Goal: Task Accomplishment & Management: Manage account settings

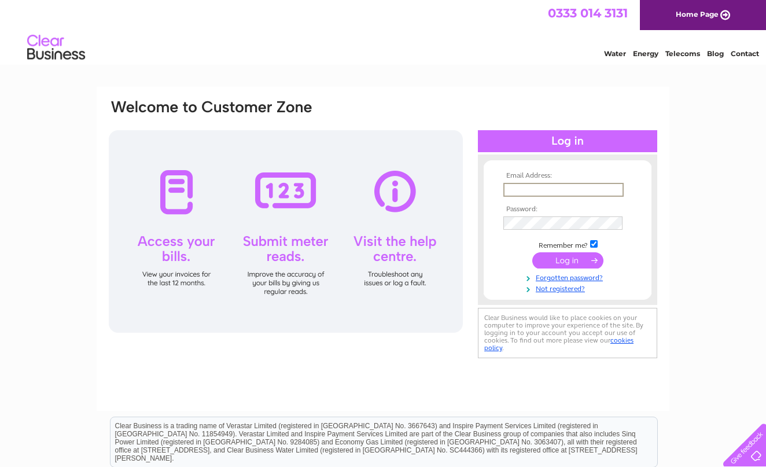
type input "alas@wood18.fsnet.co.uk"
click at [571, 258] on input "submit" at bounding box center [568, 260] width 71 height 16
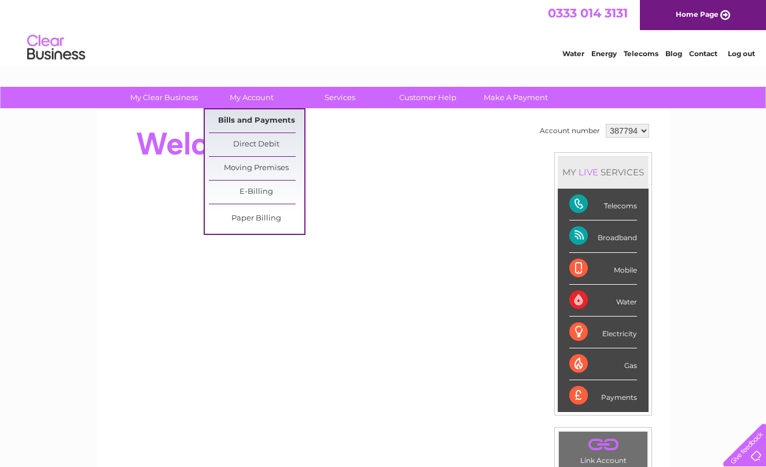
click at [249, 119] on link "Bills and Payments" at bounding box center [257, 120] width 96 height 23
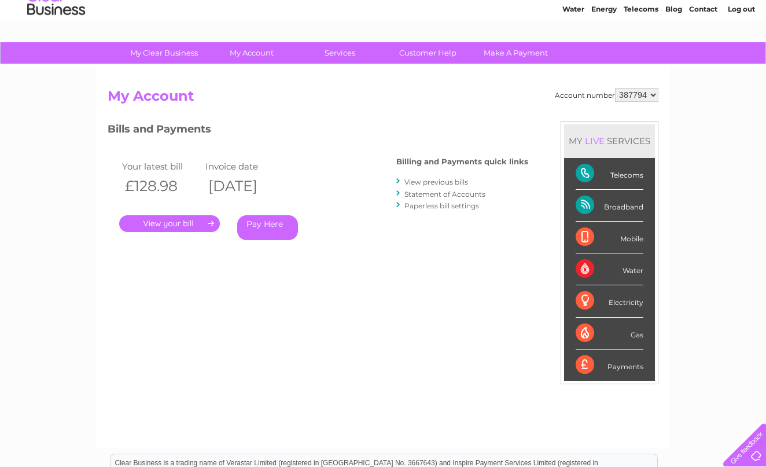
scroll to position [47, 0]
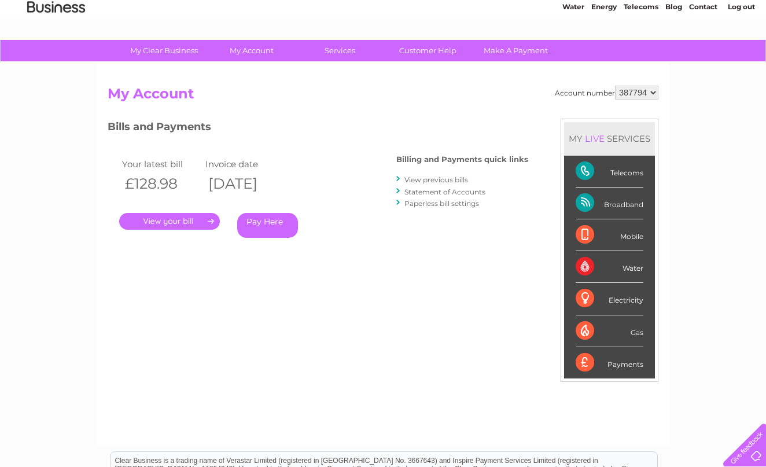
click at [167, 218] on link "." at bounding box center [169, 221] width 101 height 17
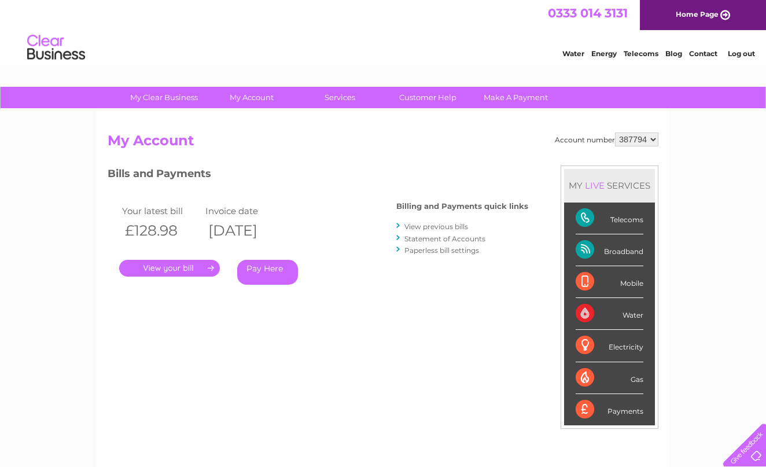
scroll to position [0, 0]
click at [160, 267] on link "." at bounding box center [169, 268] width 101 height 17
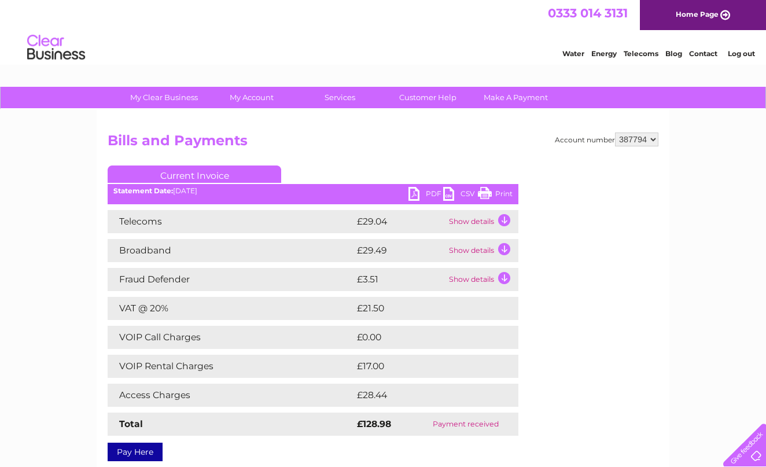
click at [504, 194] on link "Print" at bounding box center [495, 195] width 35 height 17
click at [193, 173] on link "Current Invoice" at bounding box center [195, 174] width 174 height 17
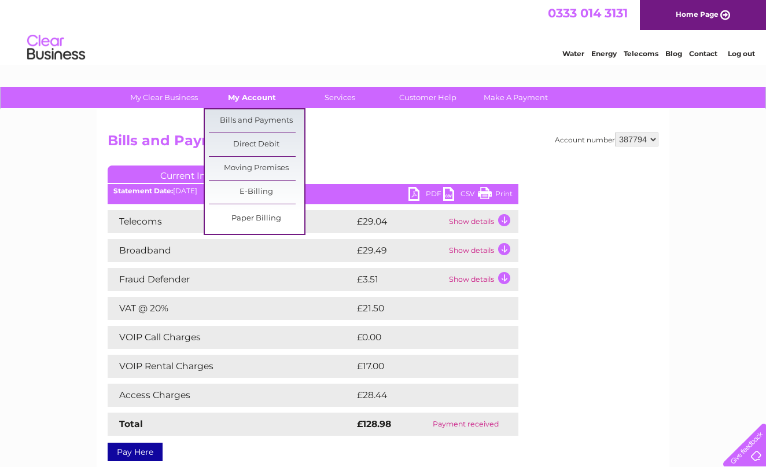
click at [251, 96] on link "My Account" at bounding box center [252, 97] width 96 height 21
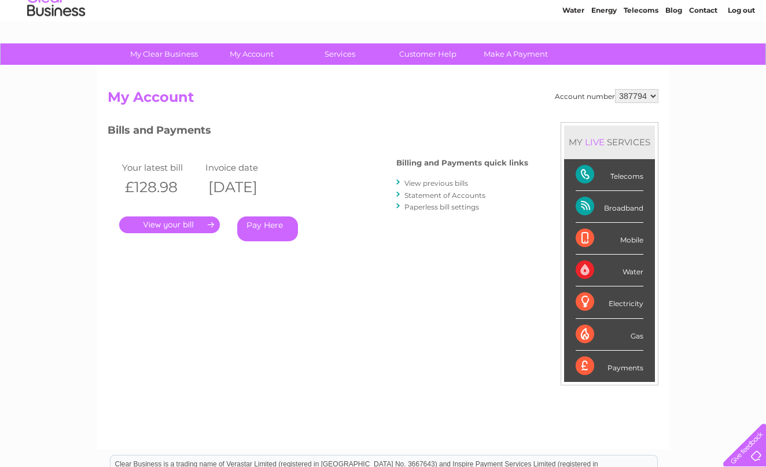
scroll to position [35, 0]
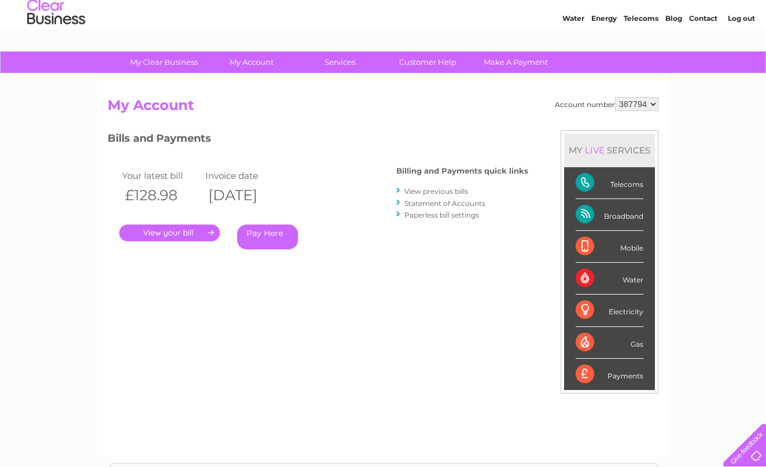
click at [442, 191] on link "View previous bills" at bounding box center [437, 191] width 64 height 9
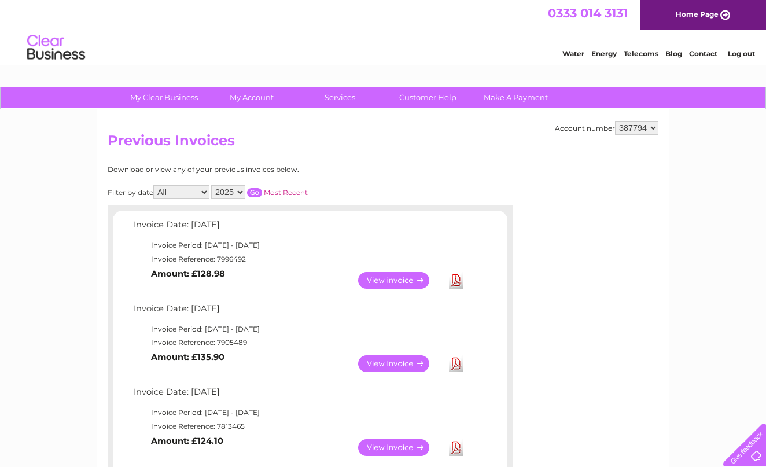
scroll to position [20, 0]
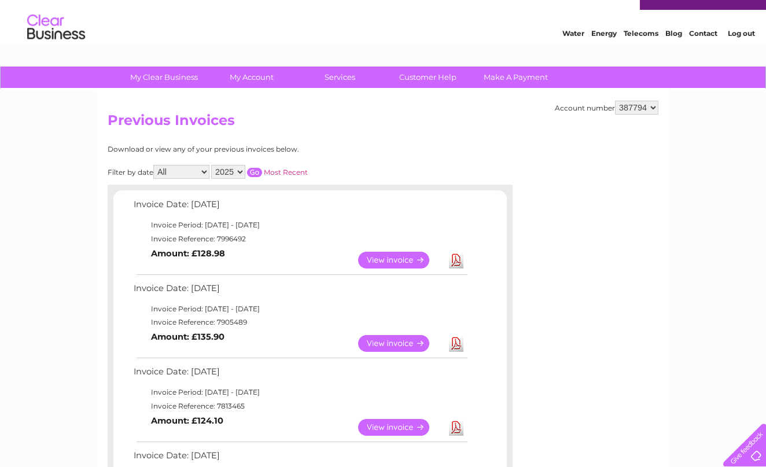
click at [390, 339] on link "View" at bounding box center [400, 343] width 85 height 17
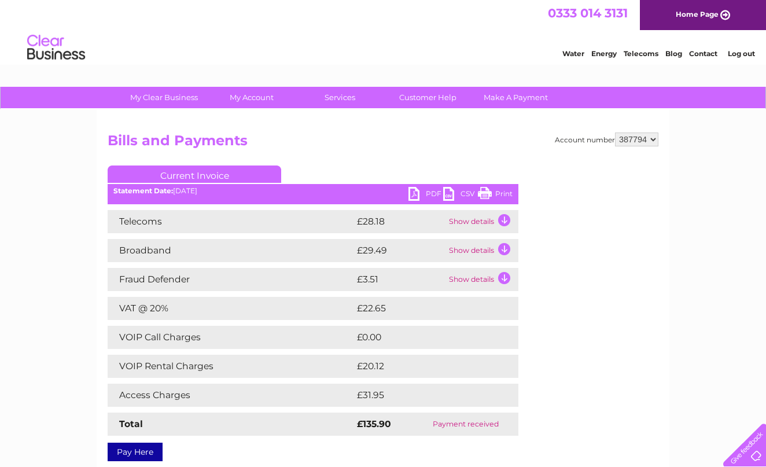
click at [486, 193] on link "Print" at bounding box center [495, 195] width 35 height 17
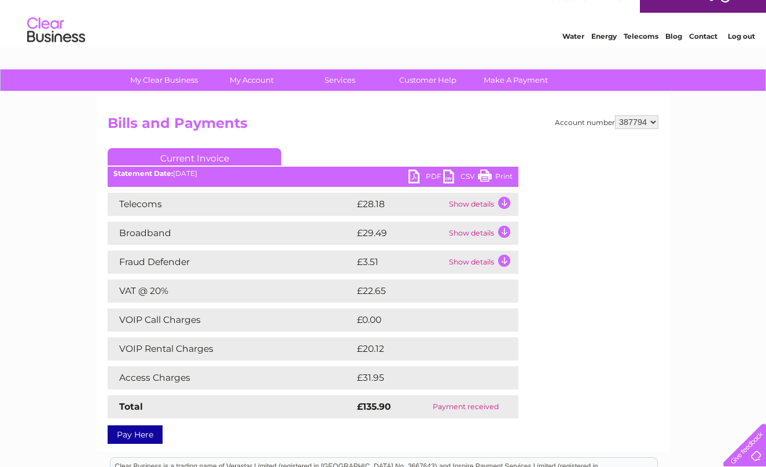
scroll to position [13, 0]
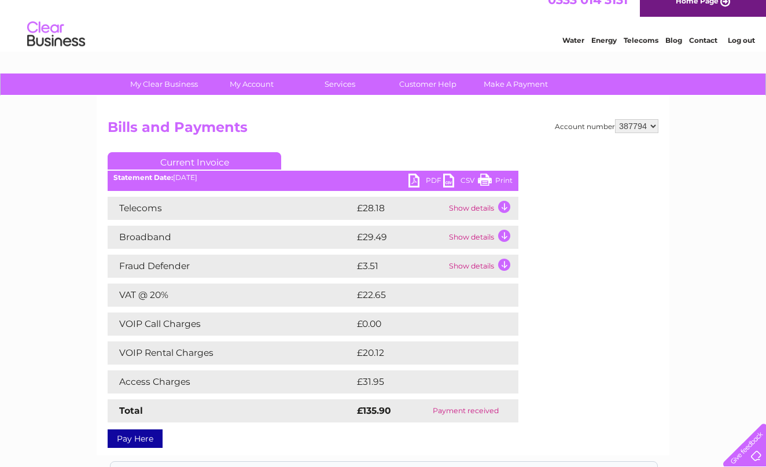
click at [504, 206] on td "Show details" at bounding box center [482, 208] width 72 height 23
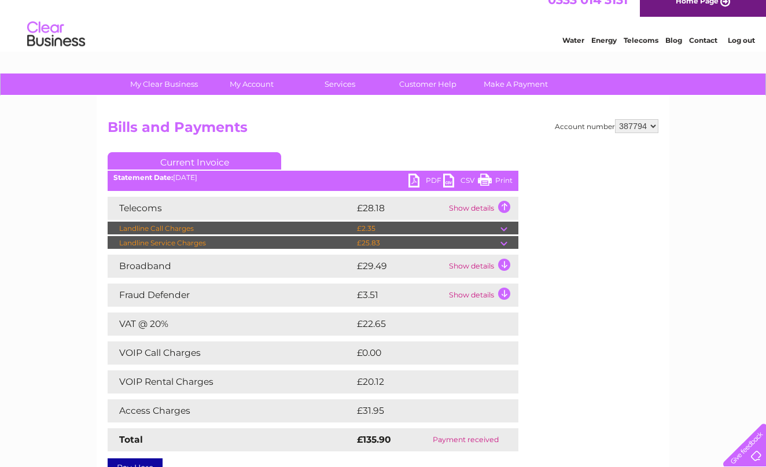
click at [504, 206] on td "Show details" at bounding box center [482, 208] width 72 height 23
